Goal: Task Accomplishment & Management: Manage account settings

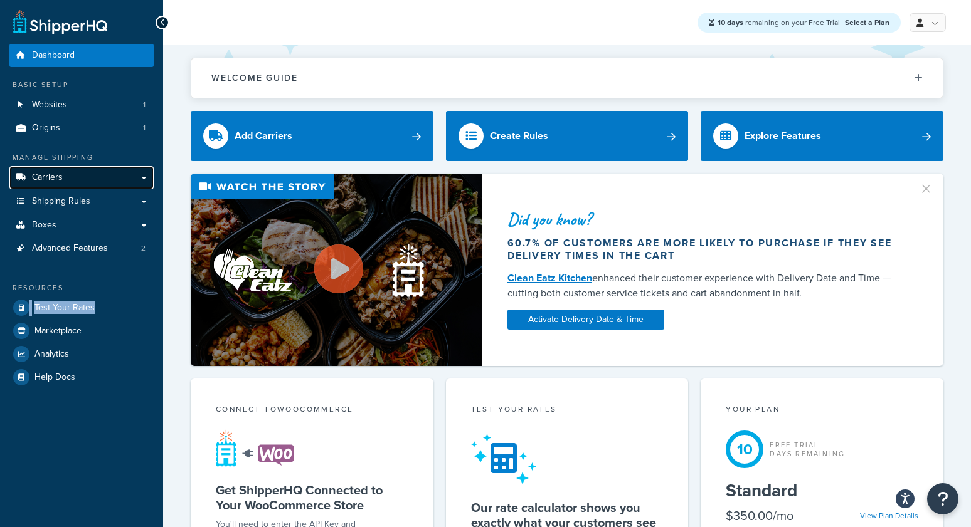
click at [57, 174] on span "Carriers" at bounding box center [47, 177] width 31 height 11
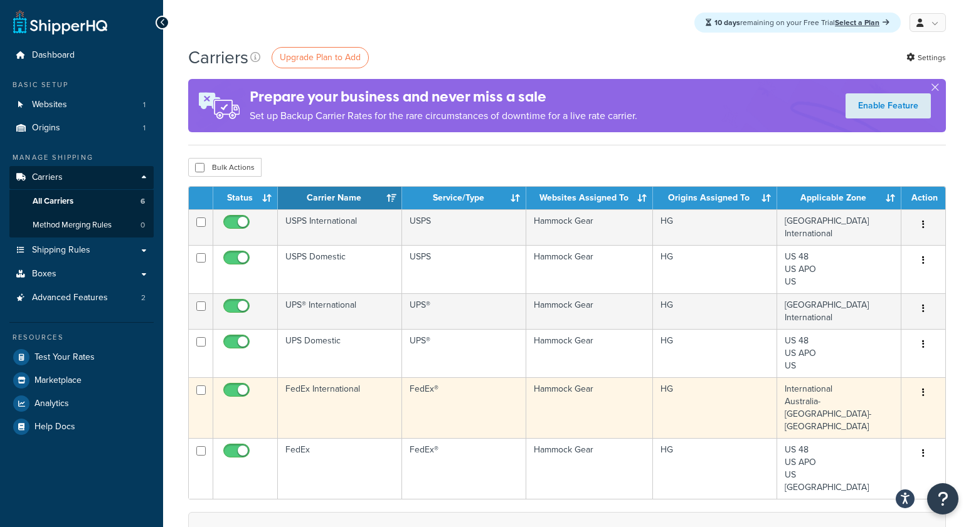
click at [332, 393] on td "FedEx International" at bounding box center [340, 408] width 124 height 61
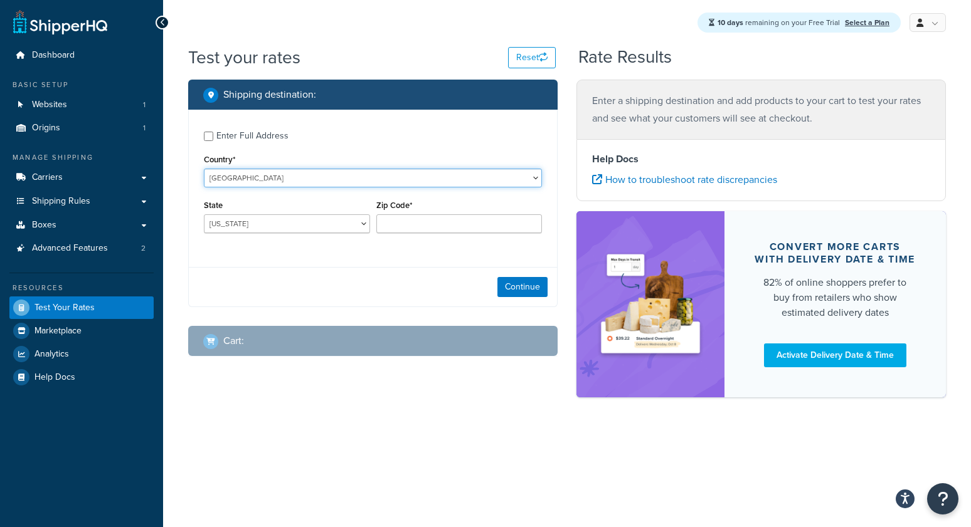
click at [250, 172] on select "[GEOGRAPHIC_DATA] [GEOGRAPHIC_DATA] [GEOGRAPHIC_DATA] [GEOGRAPHIC_DATA] [GEOGRA…" at bounding box center [373, 178] width 338 height 19
select select "CA"
click at [204, 169] on select "[GEOGRAPHIC_DATA] [GEOGRAPHIC_DATA] [GEOGRAPHIC_DATA] [GEOGRAPHIC_DATA] [GEOGRA…" at bounding box center [373, 178] width 338 height 19
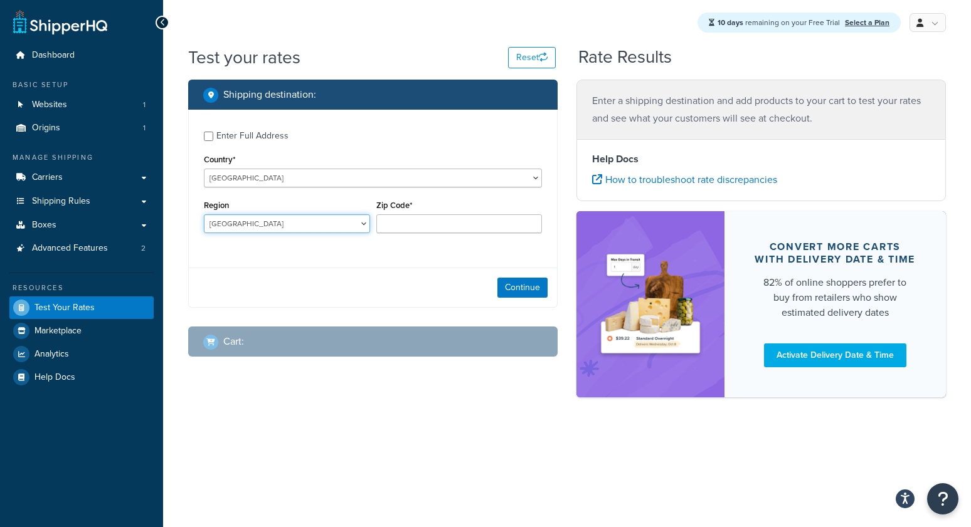
click at [258, 227] on select "Alberta British Columbia Manitoba New Brunswick Newfoundland and Labrador North…" at bounding box center [287, 224] width 166 height 19
select select "QC"
click at [204, 215] on select "Alberta British Columbia Manitoba New Brunswick Newfoundland and Labrador North…" at bounding box center [287, 224] width 166 height 19
click at [396, 225] on input "Zip Code*" at bounding box center [459, 224] width 166 height 19
type input "g380w8"
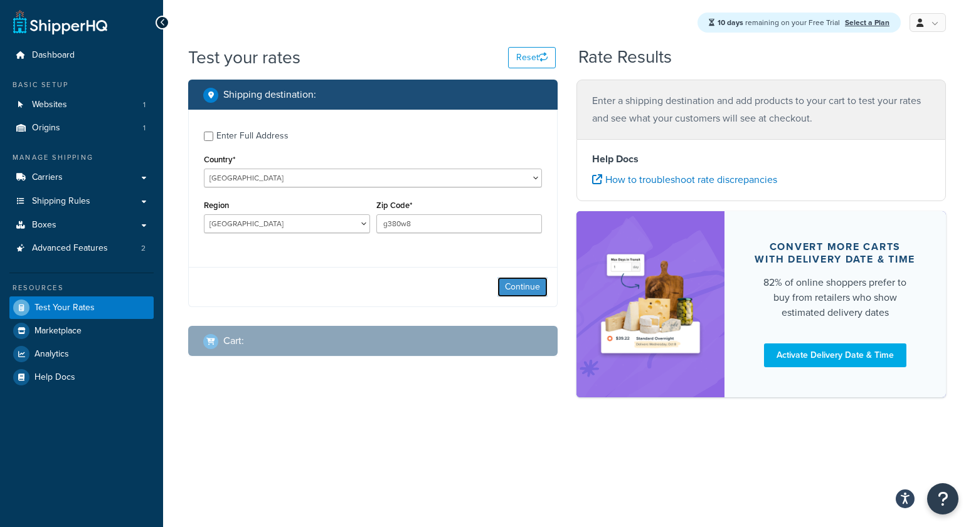
click at [522, 285] on button "Continue" at bounding box center [522, 287] width 50 height 20
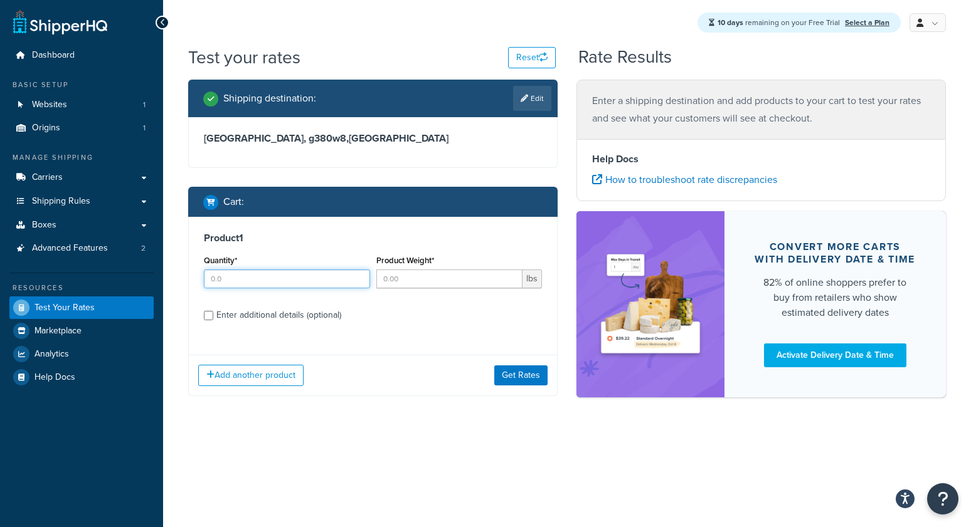
drag, startPoint x: 282, startPoint y: 285, endPoint x: 310, endPoint y: 283, distance: 28.3
click at [283, 285] on input "Quantity*" at bounding box center [287, 279] width 166 height 19
type input "1"
click at [437, 281] on input "Product Weight*" at bounding box center [449, 279] width 147 height 19
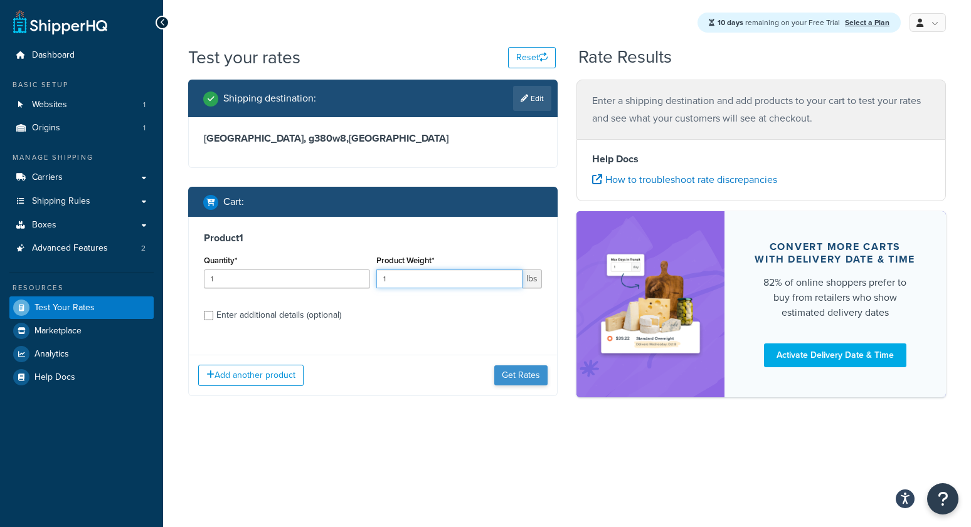
type input "1"
click at [532, 381] on button "Get Rates" at bounding box center [520, 376] width 53 height 20
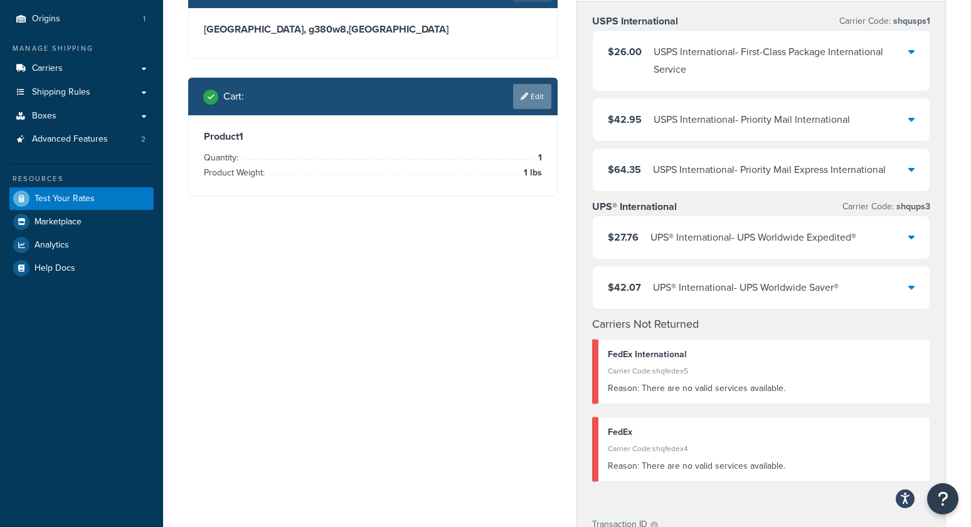
scroll to position [113, 0]
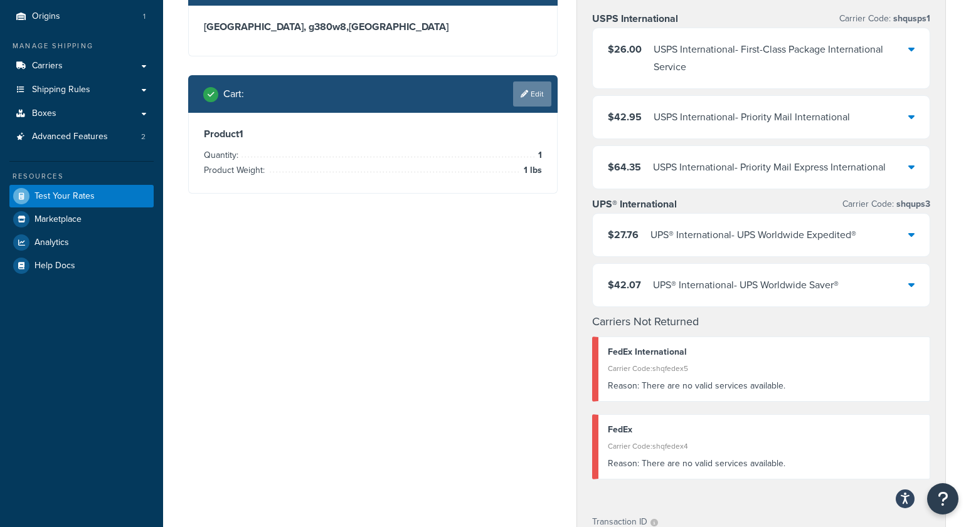
click at [521, 90] on link "Edit" at bounding box center [532, 94] width 38 height 25
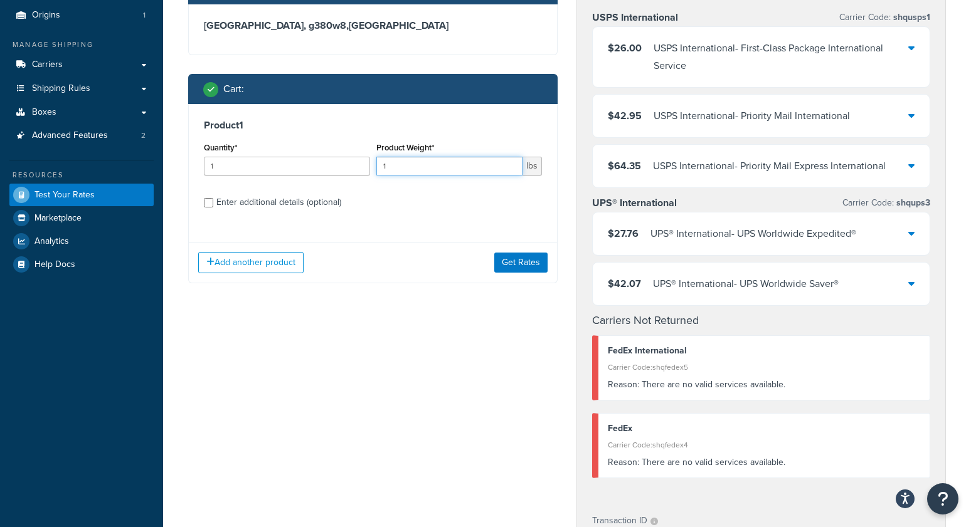
type input "2"
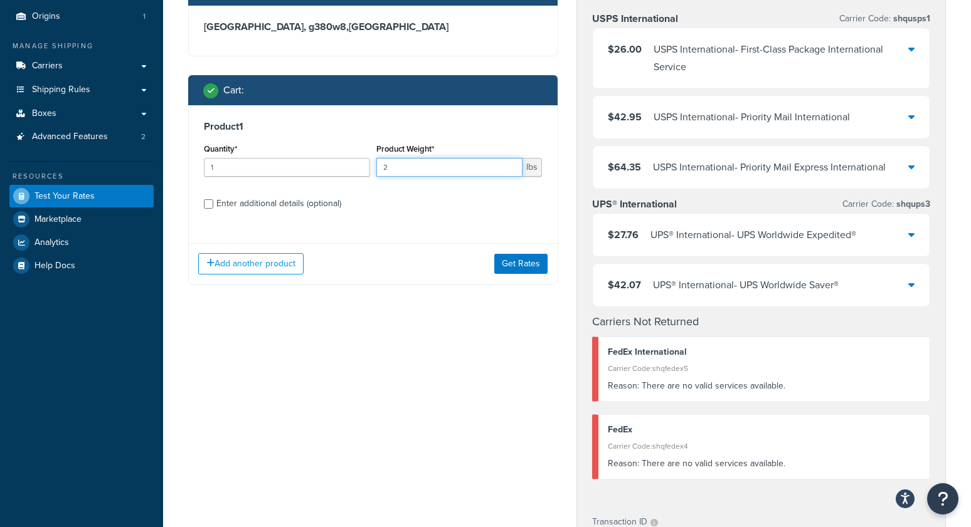
drag, startPoint x: 409, startPoint y: 161, endPoint x: 465, endPoint y: 177, distance: 58.2
click at [351, 161] on div "Quantity* 1 Product Weight* 2 lbs" at bounding box center [373, 163] width 344 height 46
drag, startPoint x: 481, startPoint y: 165, endPoint x: 322, endPoint y: 167, distance: 158.7
click at [322, 167] on div "Quantity* 1 Product Weight* 2 lbs" at bounding box center [373, 163] width 344 height 46
type input ".5"
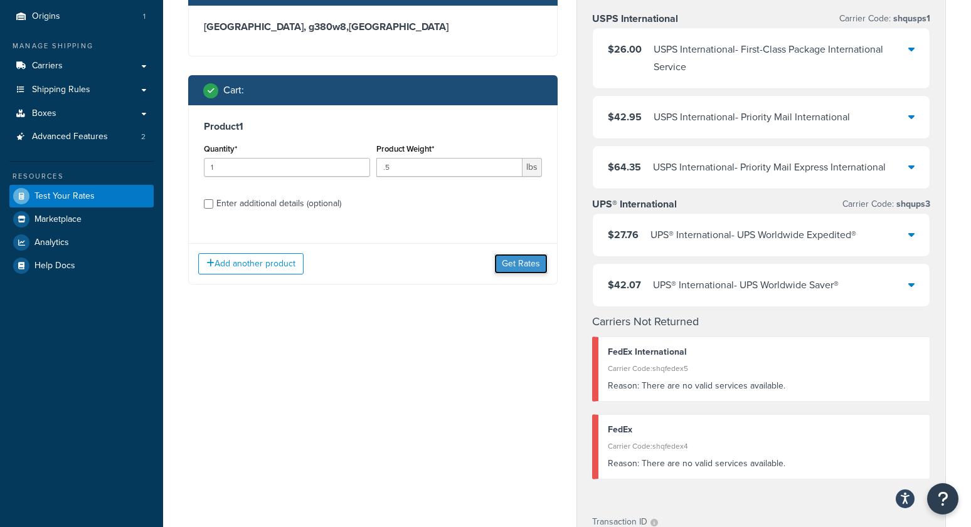
click at [524, 263] on button "Get Rates" at bounding box center [520, 264] width 53 height 20
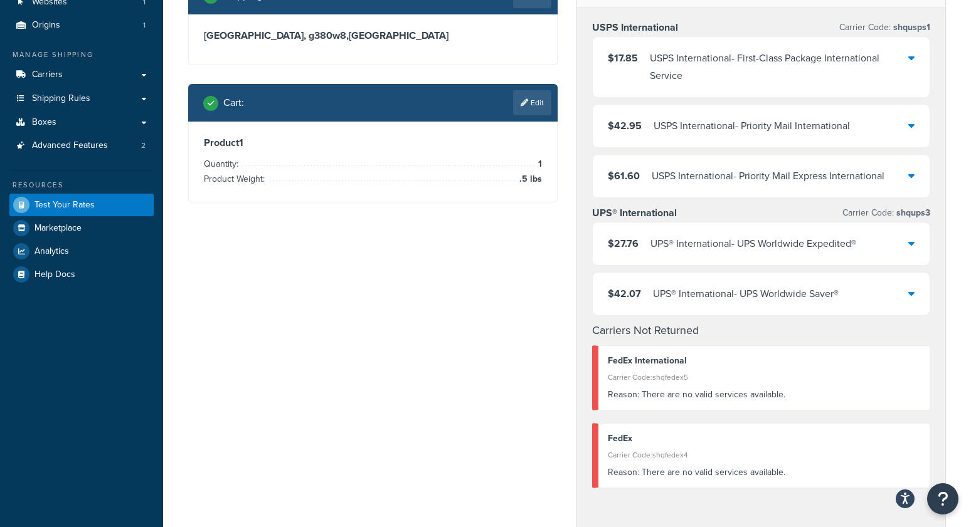
scroll to position [0, 0]
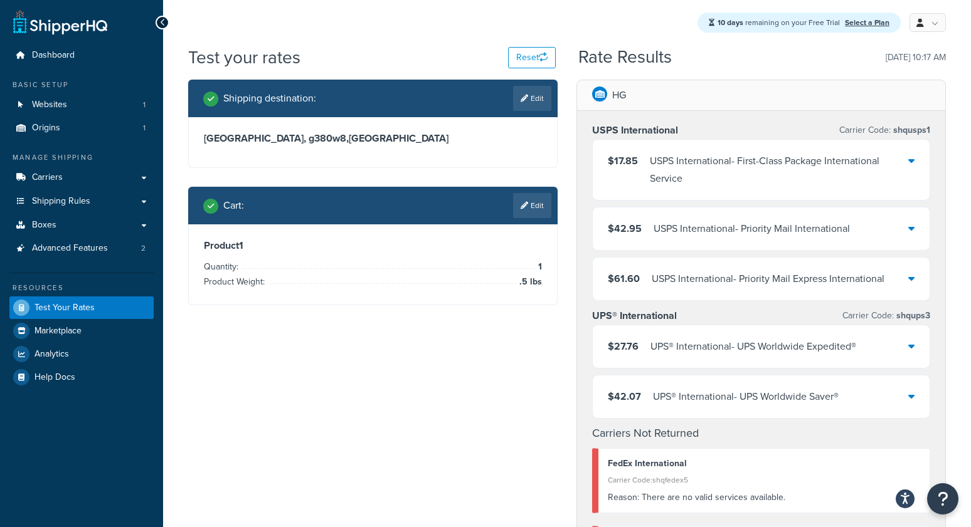
click at [543, 100] on link "Edit" at bounding box center [532, 98] width 38 height 25
select select "CA"
select select "QC"
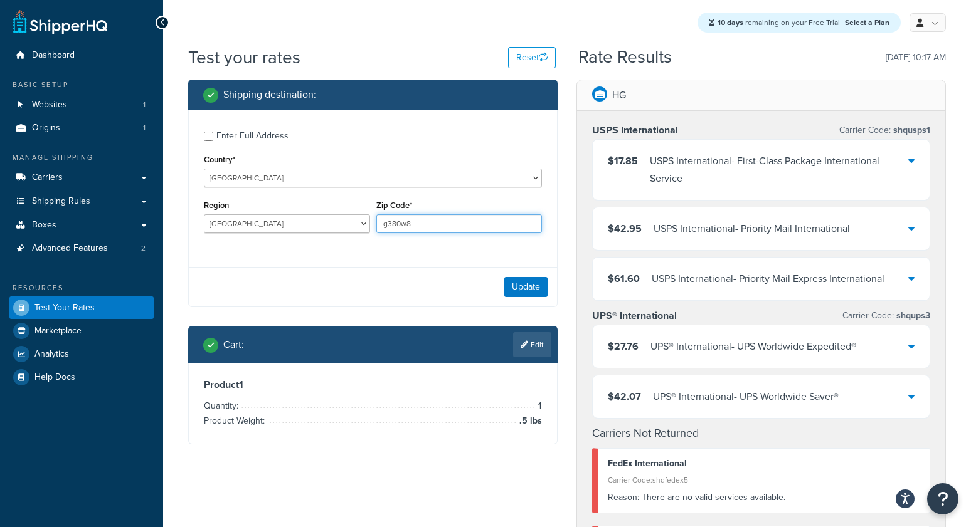
click at [396, 221] on input "g380w8" at bounding box center [459, 224] width 166 height 19
type input "g3B0w8"
click at [527, 289] on button "Update" at bounding box center [525, 287] width 43 height 20
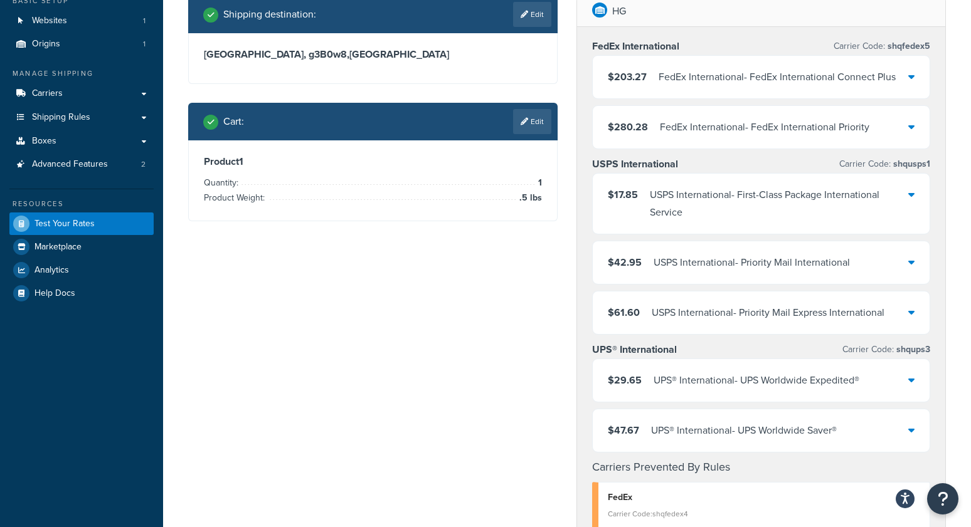
scroll to position [88, 0]
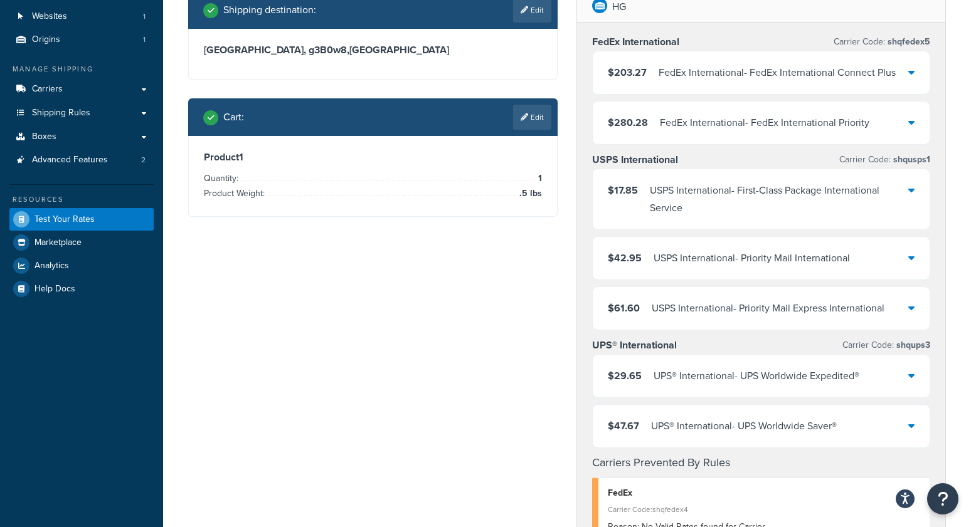
drag, startPoint x: 537, startPoint y: 113, endPoint x: 531, endPoint y: 115, distance: 6.5
click at [537, 112] on link "Edit" at bounding box center [532, 117] width 38 height 25
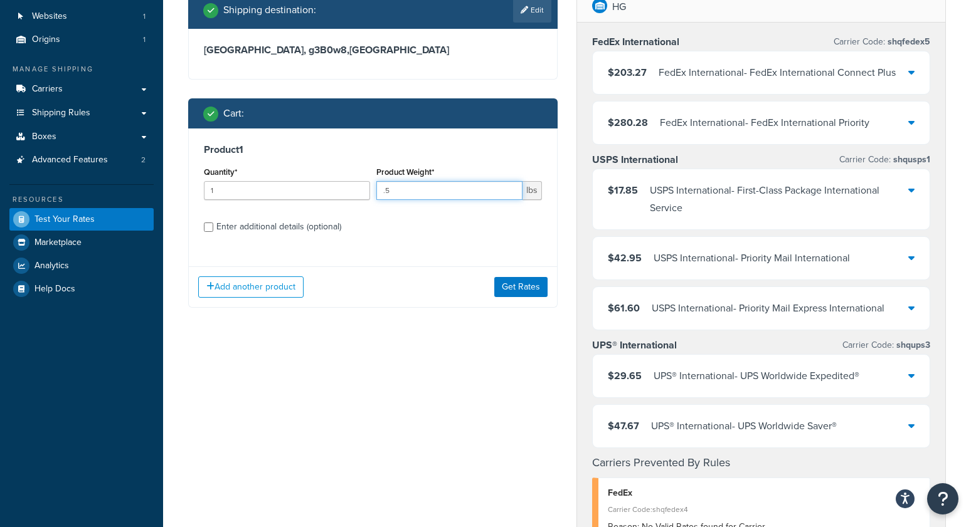
click at [429, 192] on input ".5" at bounding box center [449, 190] width 147 height 19
type input ".6"
click at [533, 291] on button "Get Rates" at bounding box center [520, 287] width 53 height 20
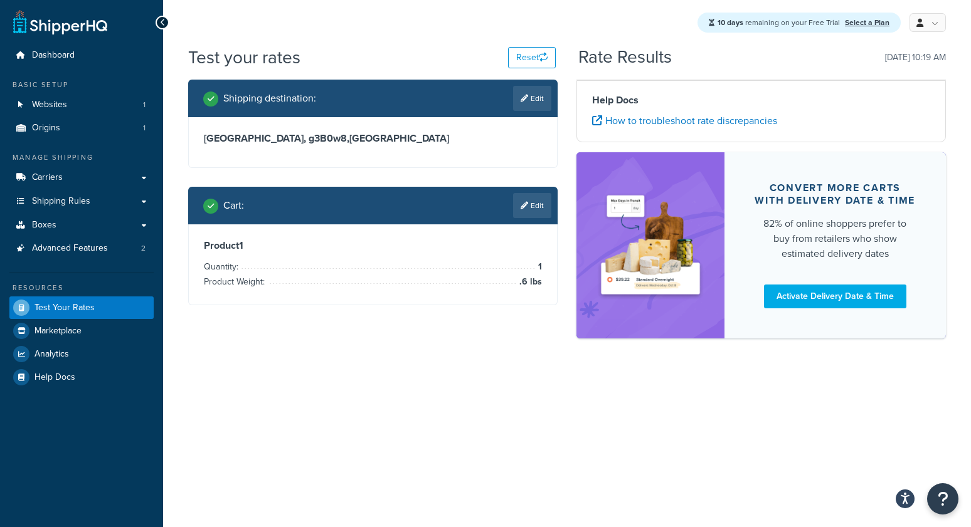
scroll to position [0, 0]
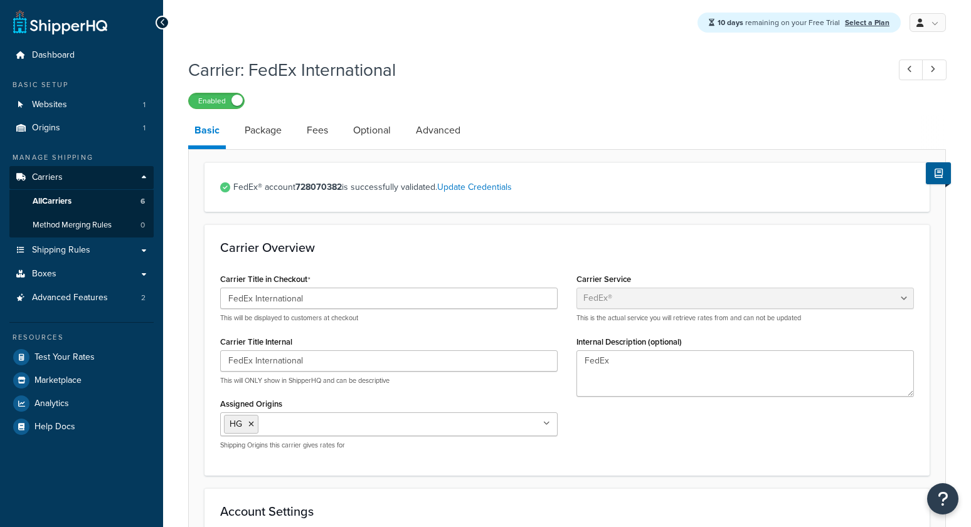
select select "fedEx"
select select "REGULAR_PICKUP"
select select "YOUR_PACKAGING"
click at [454, 126] on link "Advanced" at bounding box center [438, 130] width 57 height 30
select select "false"
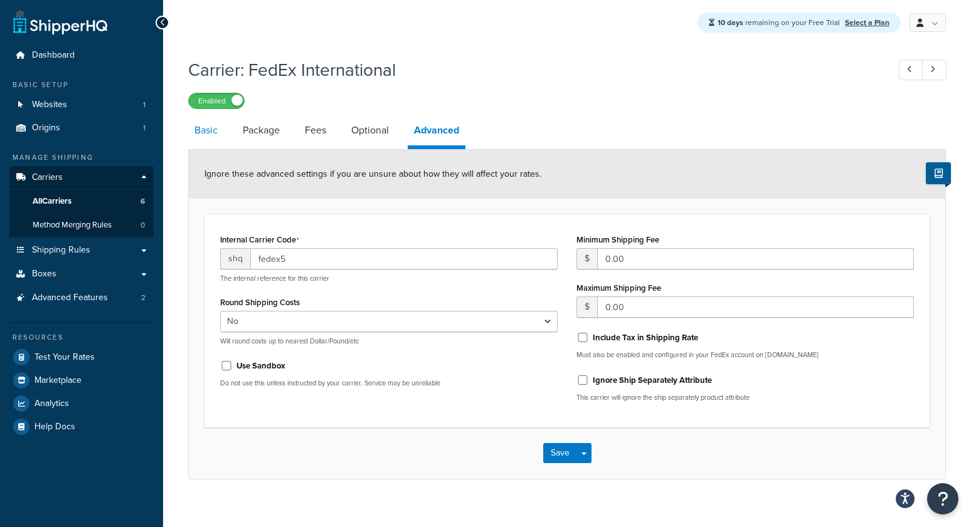
click at [198, 132] on link "Basic" at bounding box center [206, 130] width 36 height 30
select select "fedEx"
select select "REGULAR_PICKUP"
select select "YOUR_PACKAGING"
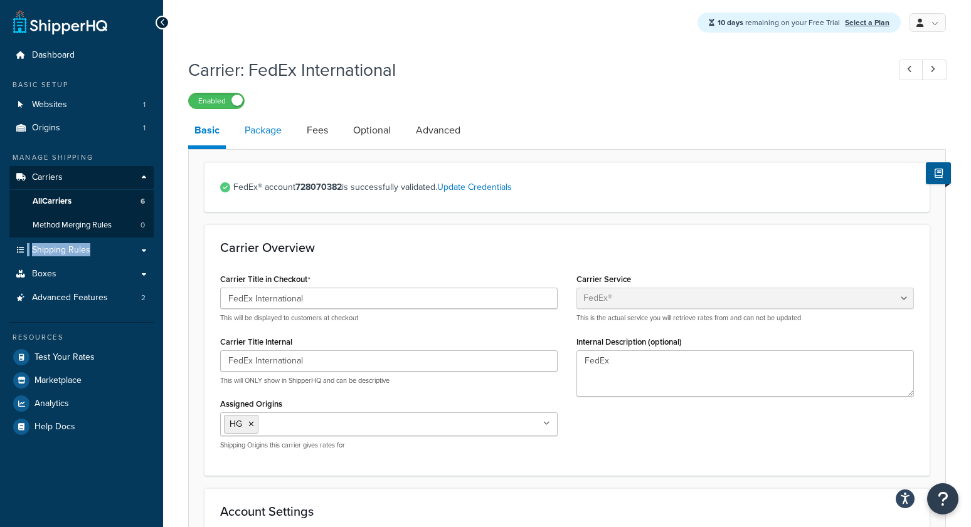
click at [260, 130] on link "Package" at bounding box center [263, 130] width 50 height 30
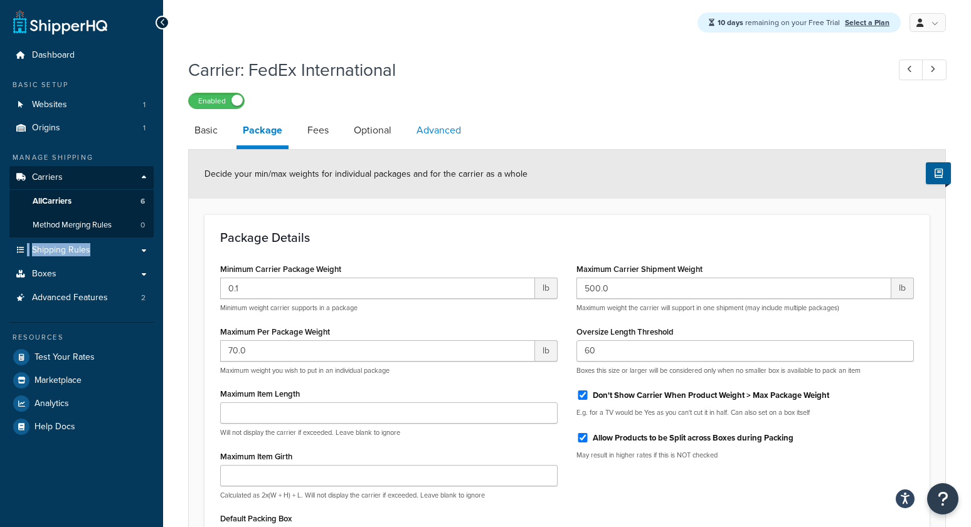
drag, startPoint x: 470, startPoint y: 133, endPoint x: 421, endPoint y: 130, distance: 49.6
click at [466, 133] on li "Advanced" at bounding box center [445, 130] width 70 height 30
click at [421, 130] on link "Advanced" at bounding box center [438, 130] width 57 height 30
select select "false"
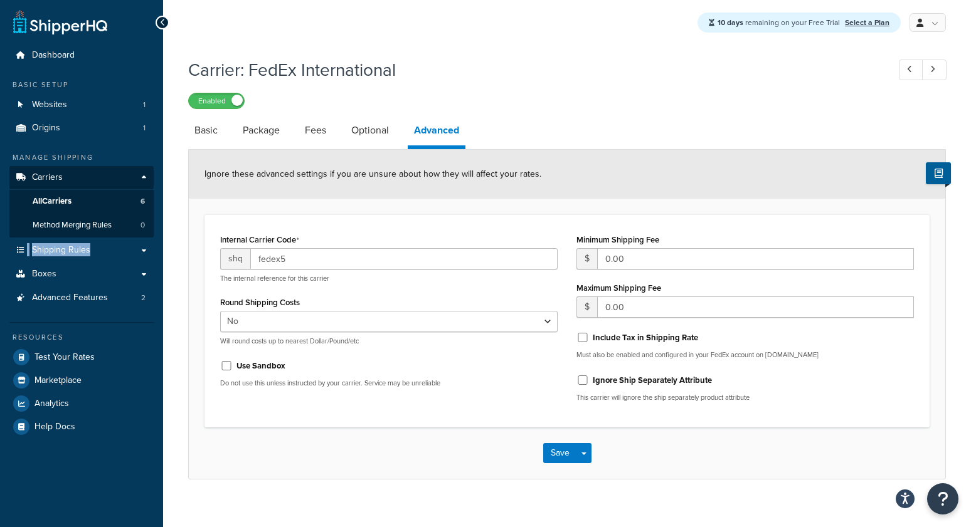
click at [344, 135] on li "Fees" at bounding box center [322, 130] width 46 height 30
click at [368, 126] on link "Optional" at bounding box center [370, 130] width 50 height 30
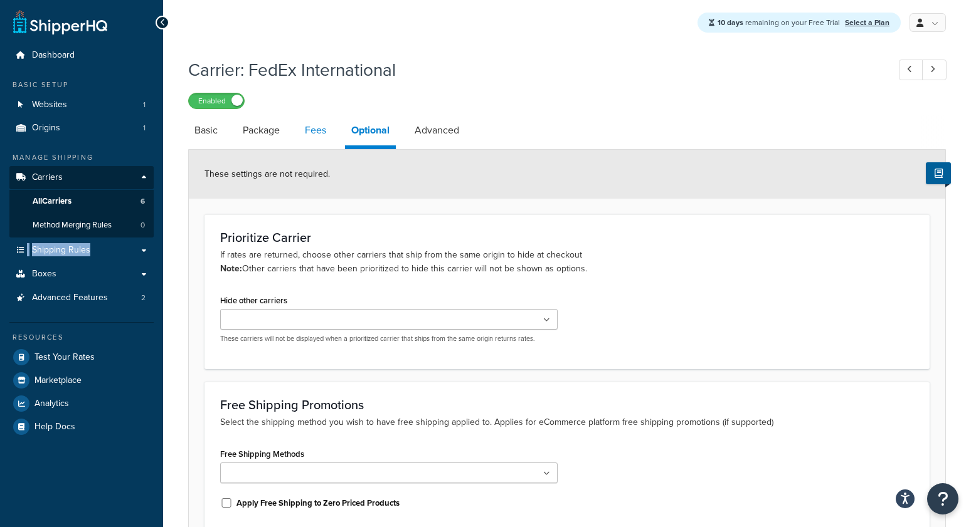
click at [321, 130] on link "Fees" at bounding box center [316, 130] width 34 height 30
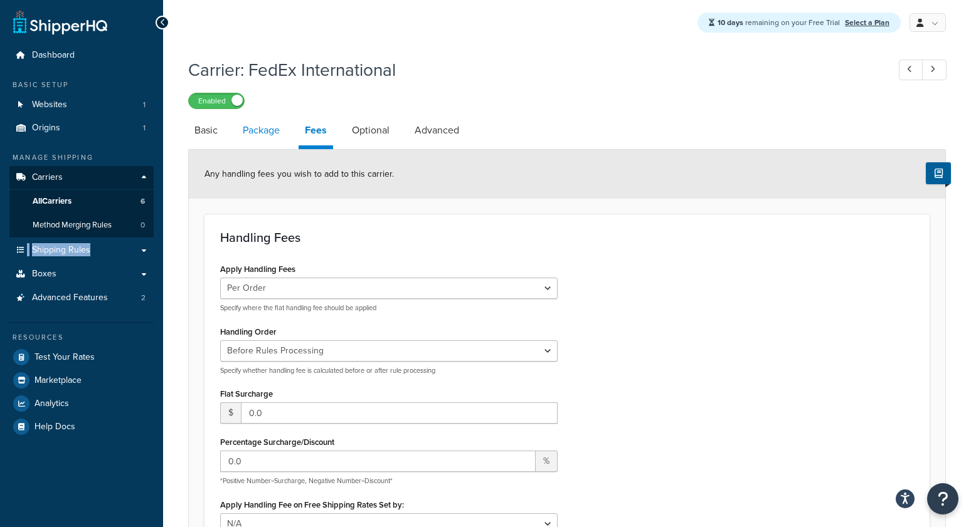
click at [253, 132] on link "Package" at bounding box center [261, 130] width 50 height 30
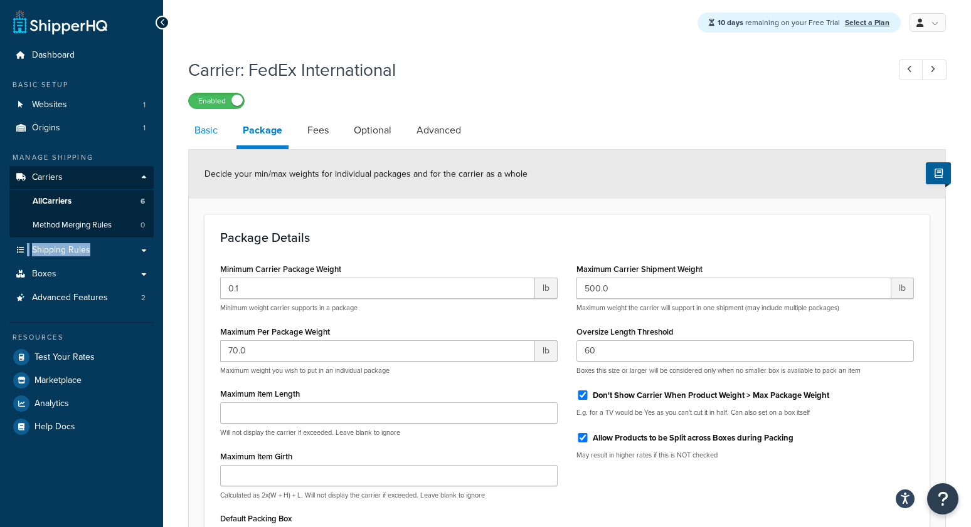
click at [212, 133] on link "Basic" at bounding box center [206, 130] width 36 height 30
select select "fedEx"
select select "REGULAR_PICKUP"
select select "YOUR_PACKAGING"
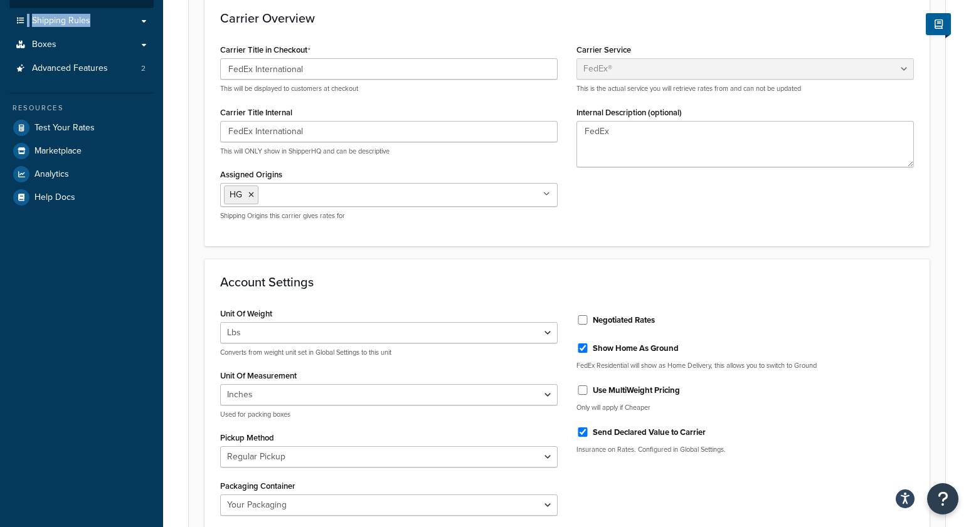
scroll to position [235, 0]
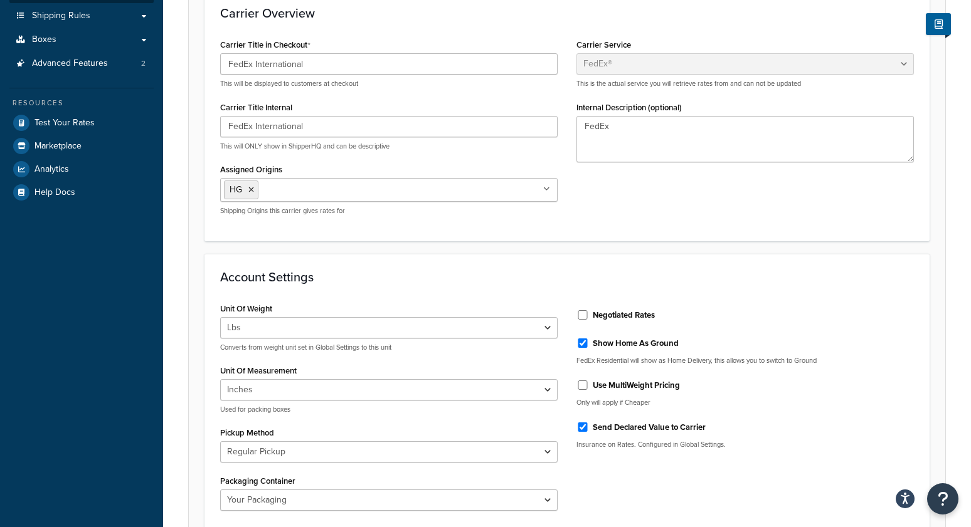
drag, startPoint x: 613, startPoint y: 315, endPoint x: 638, endPoint y: 312, distance: 25.4
click at [613, 315] on label "Negotiated Rates" at bounding box center [624, 315] width 62 height 11
click at [589, 315] on input "Negotiated Rates" at bounding box center [582, 314] width 13 height 9
checkbox input "true"
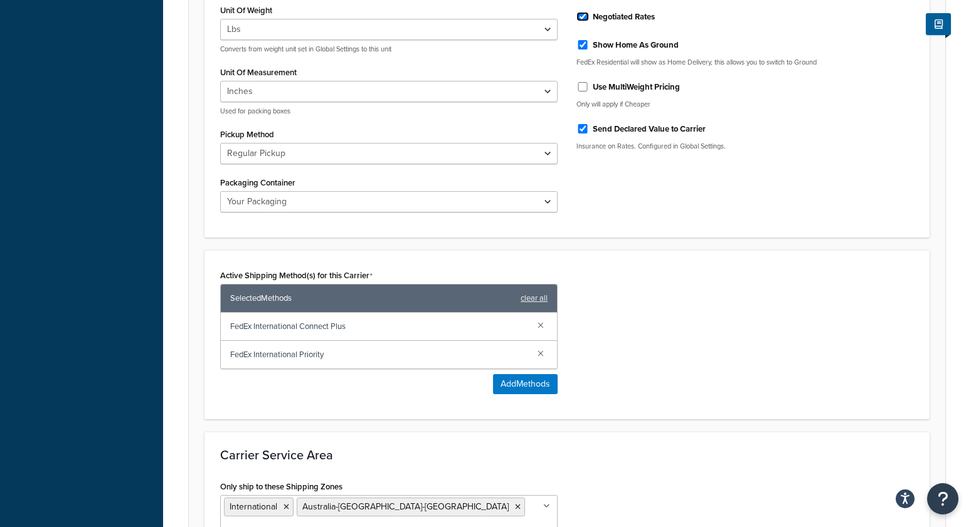
scroll to position [691, 0]
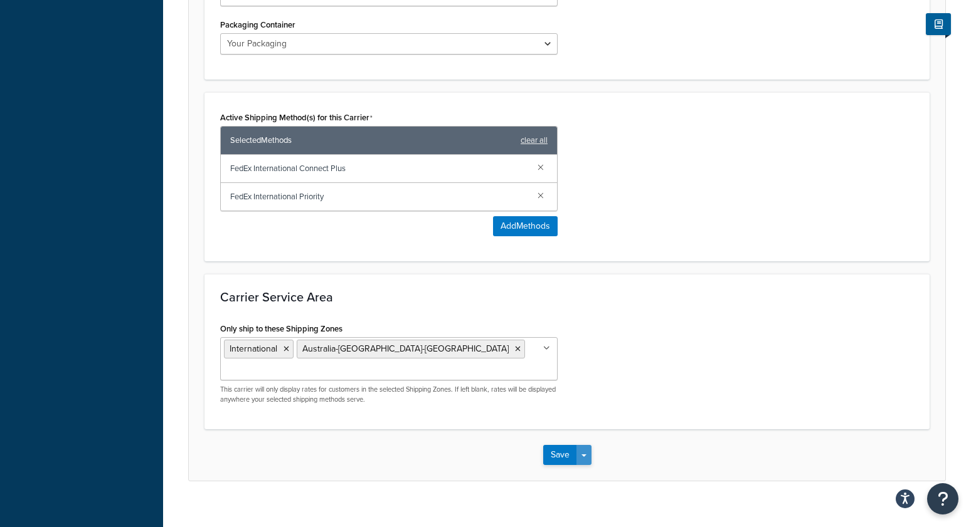
click at [584, 455] on span "button" at bounding box center [583, 456] width 5 height 3
click at [590, 469] on button "Save and Edit" at bounding box center [589, 478] width 92 height 26
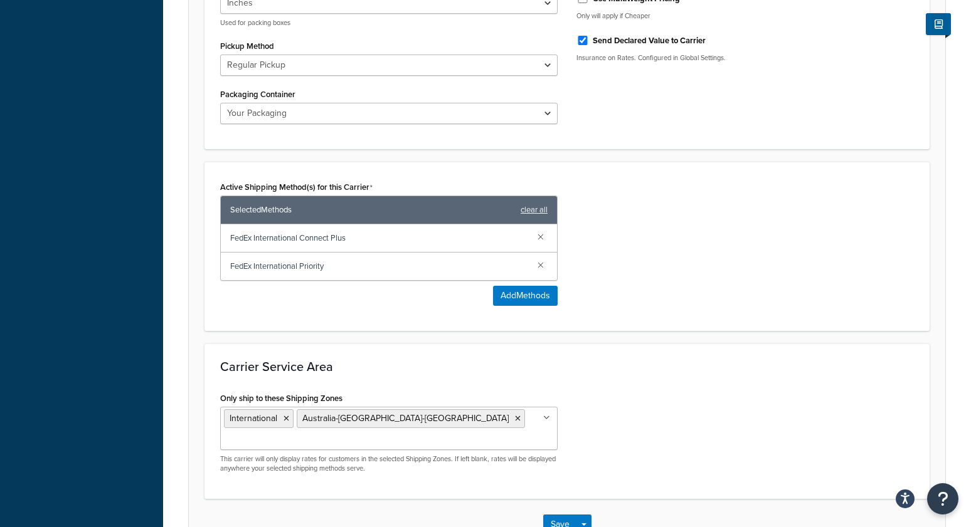
scroll to position [0, 0]
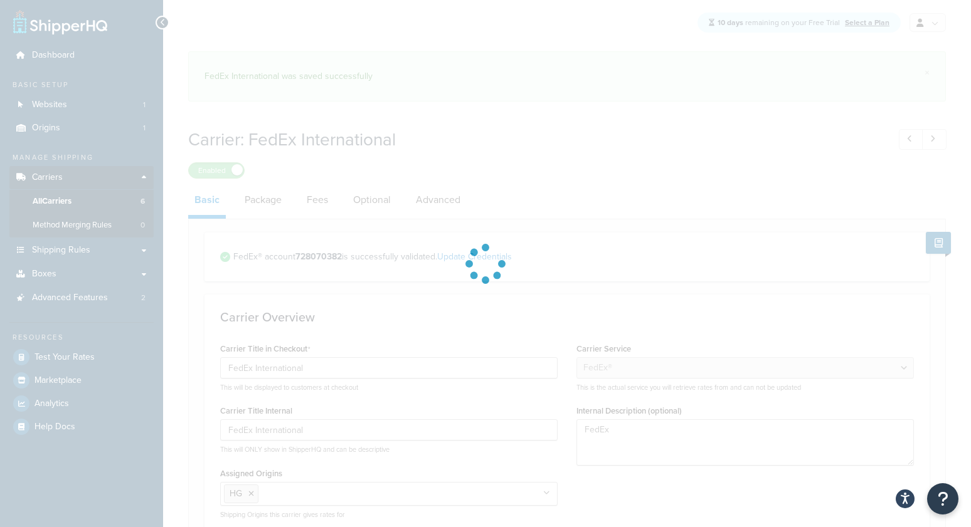
select select "fedEx"
select select "REGULAR_PICKUP"
select select "YOUR_PACKAGING"
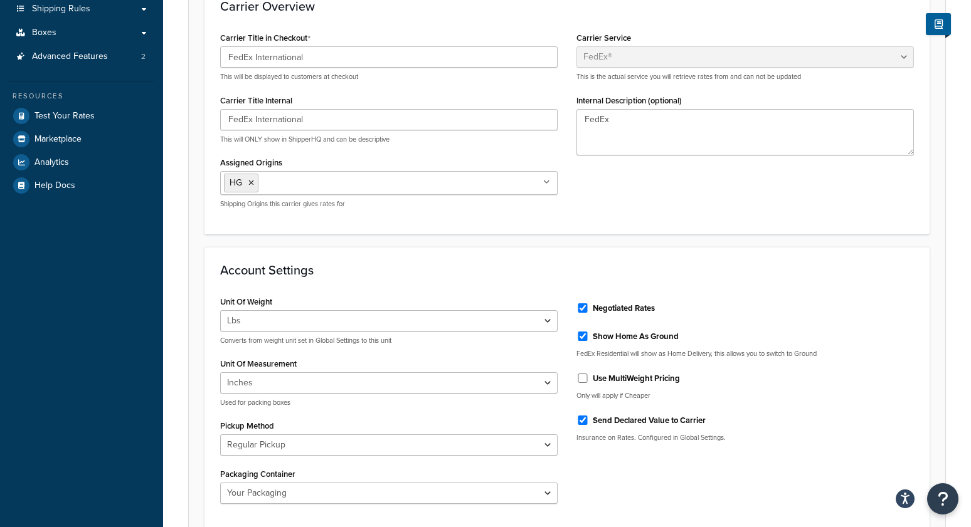
scroll to position [257, 0]
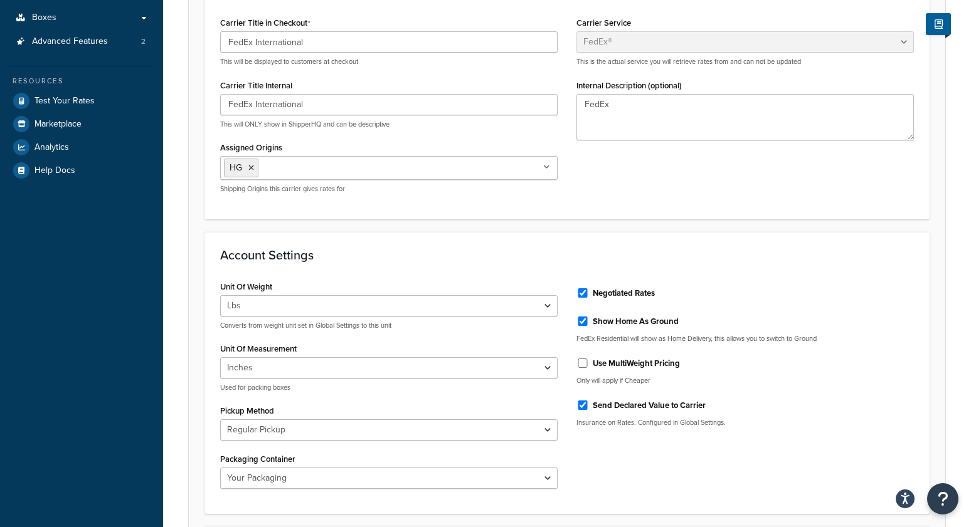
click at [628, 288] on label "Negotiated Rates" at bounding box center [624, 293] width 62 height 11
click at [631, 296] on label "Negotiated Rates" at bounding box center [624, 293] width 62 height 11
click at [589, 296] on input "Negotiated Rates" at bounding box center [582, 293] width 13 height 9
checkbox input "false"
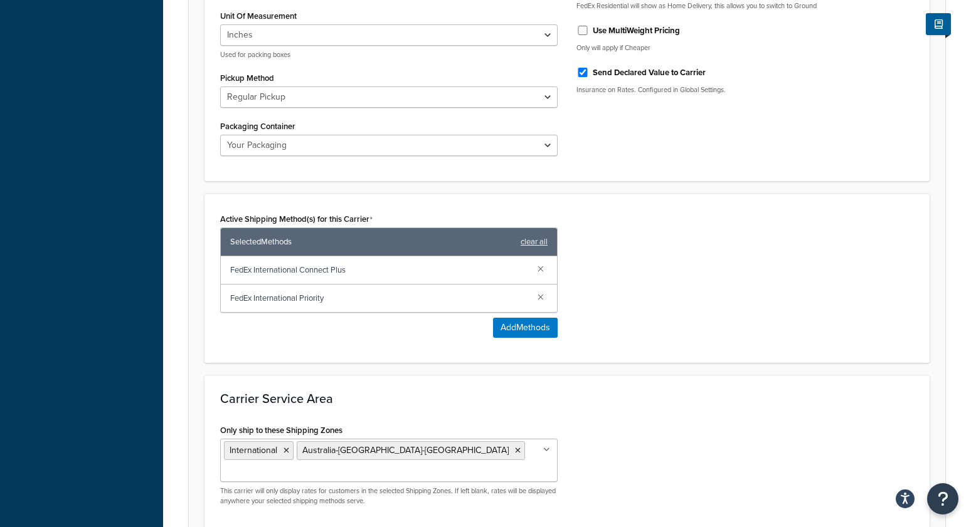
scroll to position [691, 0]
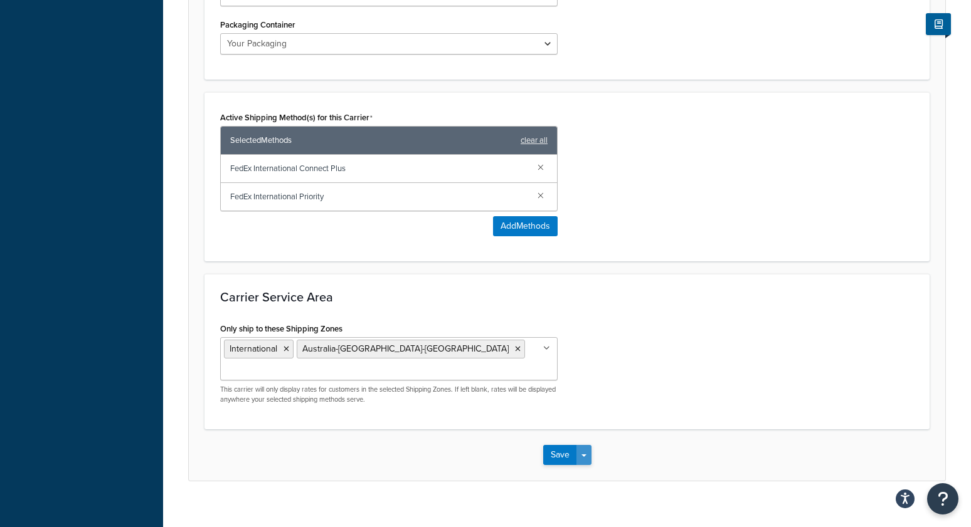
click at [587, 445] on button "Save Dropdown" at bounding box center [583, 455] width 15 height 20
click at [589, 465] on button "Save and Edit" at bounding box center [589, 478] width 92 height 26
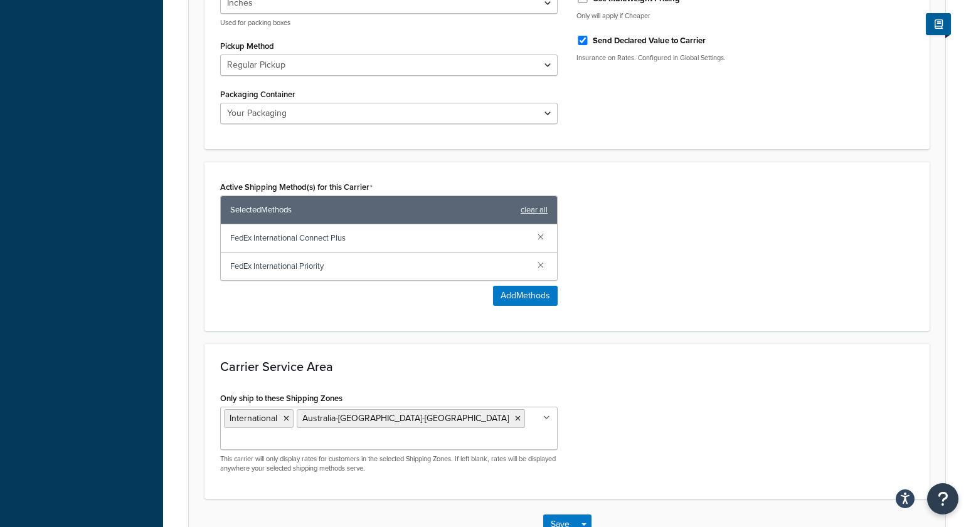
scroll to position [0, 0]
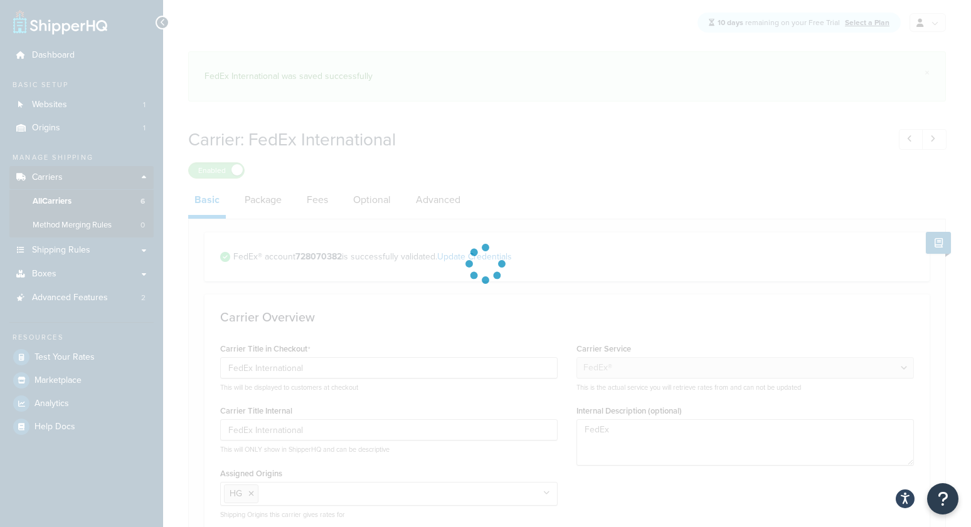
select select "fedEx"
select select "REGULAR_PICKUP"
select select "YOUR_PACKAGING"
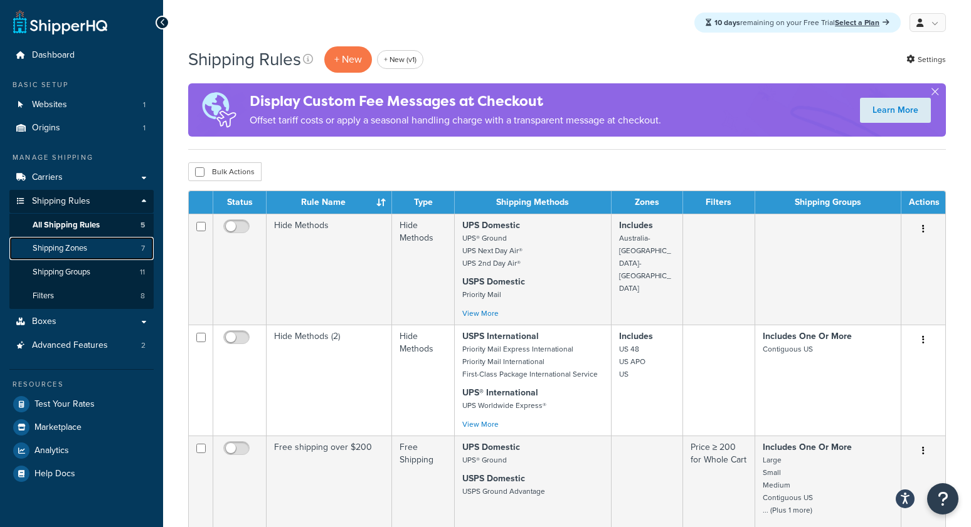
click at [75, 251] on span "Shipping Zones" at bounding box center [60, 248] width 55 height 11
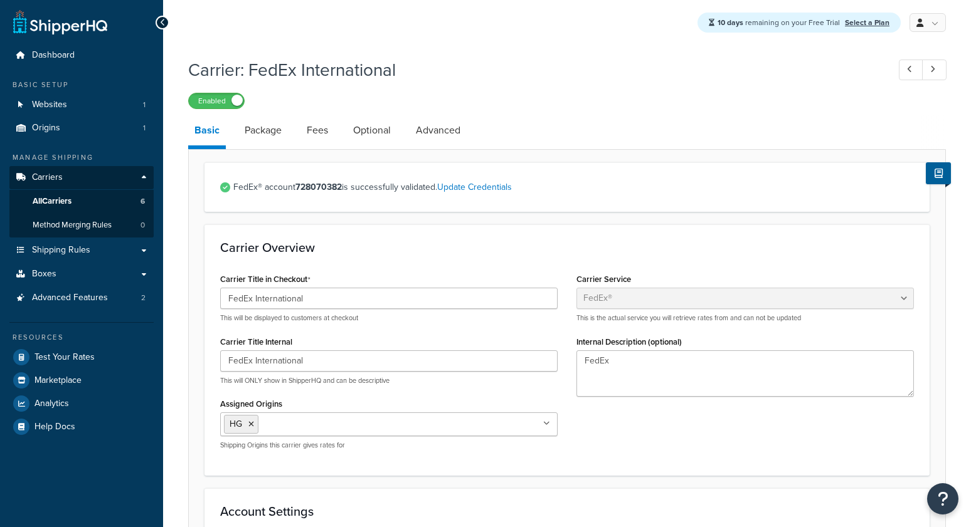
select select "fedEx"
select select "REGULAR_PICKUP"
select select "YOUR_PACKAGING"
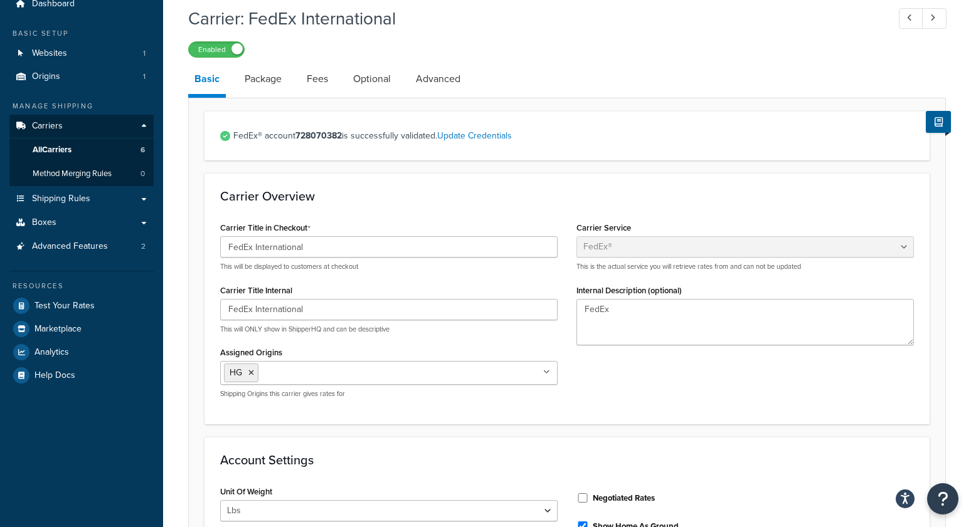
scroll to position [53, 0]
